Goal: Find specific page/section: Find specific page/section

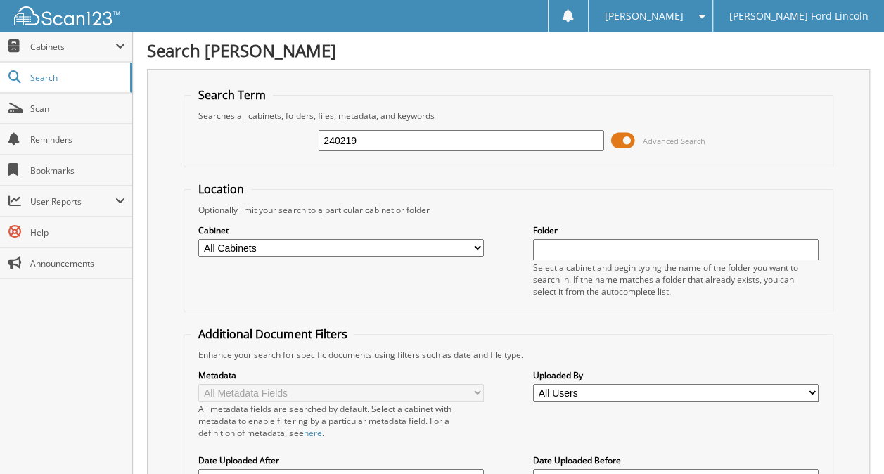
drag, startPoint x: 404, startPoint y: 143, endPoint x: 256, endPoint y: 149, distance: 148.5
click at [257, 149] on div "240219 Advanced Search" at bounding box center [508, 141] width 634 height 38
type input "279351"
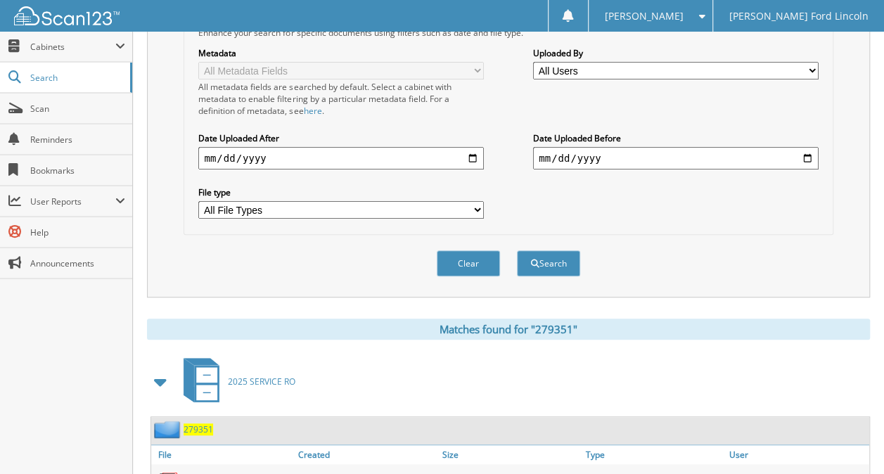
scroll to position [422, 0]
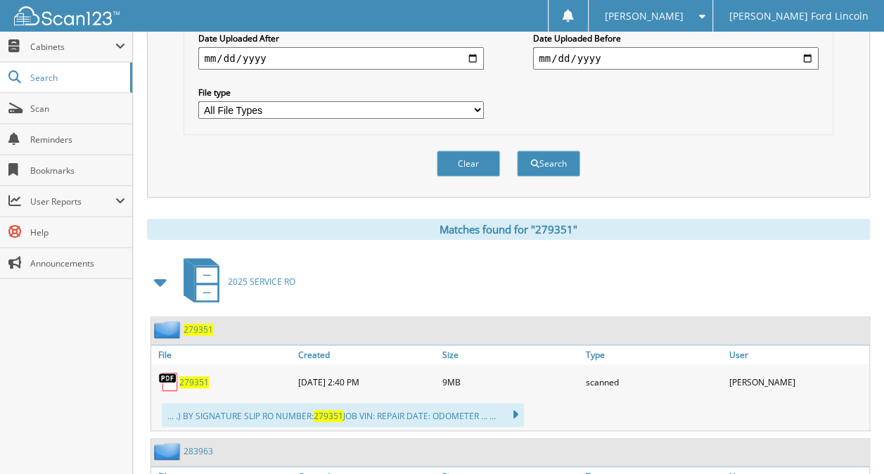
click at [199, 376] on span "279351" at bounding box center [194, 382] width 30 height 12
